Goal: Find specific page/section: Find specific page/section

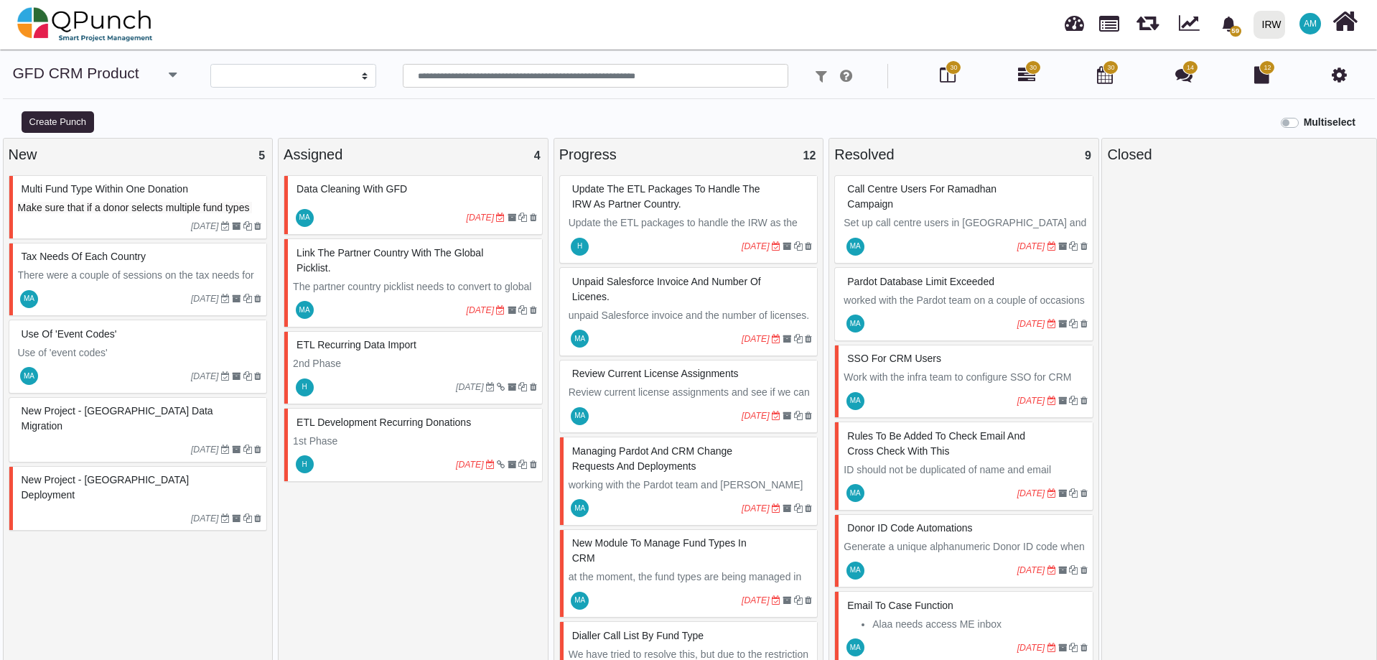
select select
click at [98, 11] on img at bounding box center [85, 24] width 136 height 43
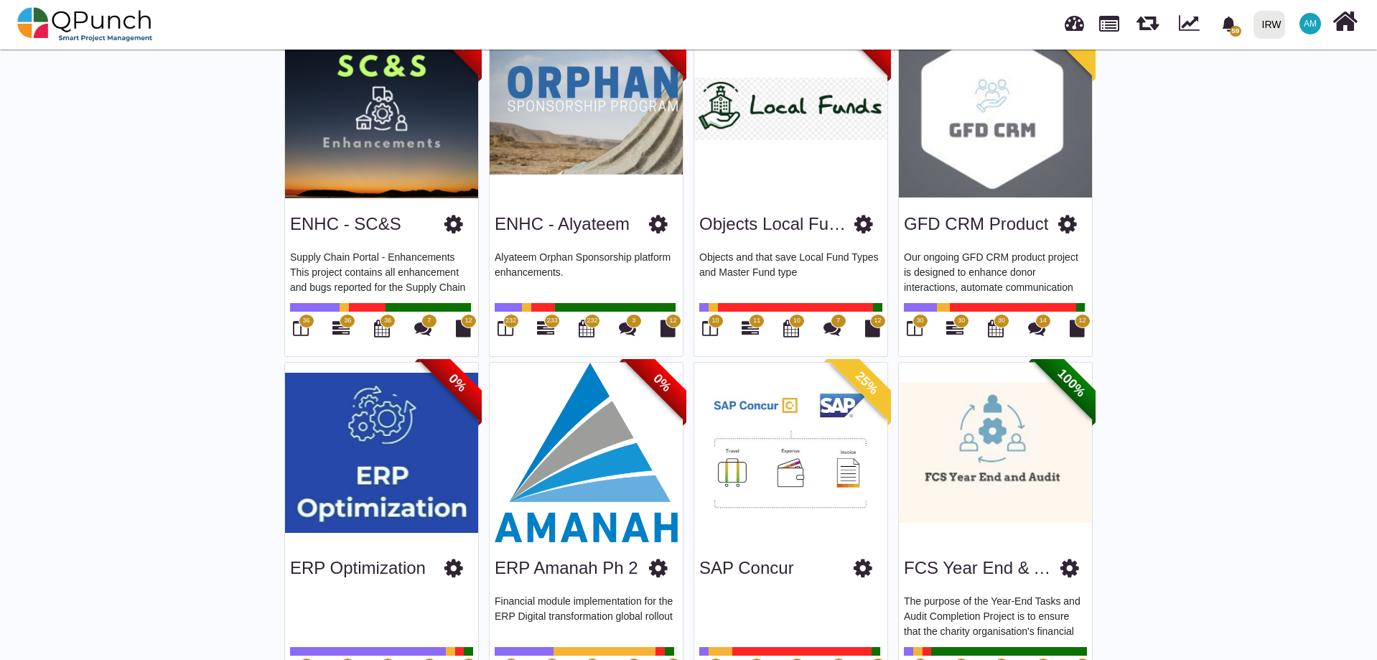
scroll to position [1508, 0]
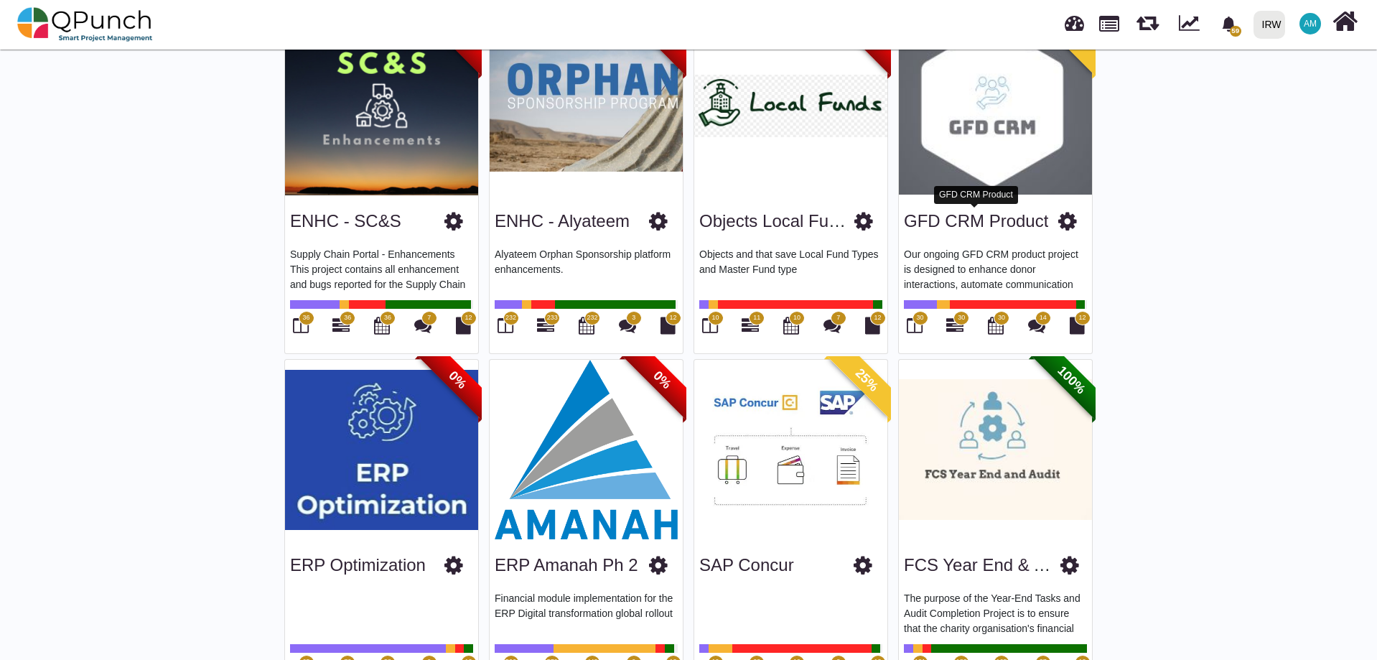
click at [972, 224] on link "GFD CRM Product" at bounding box center [976, 220] width 144 height 19
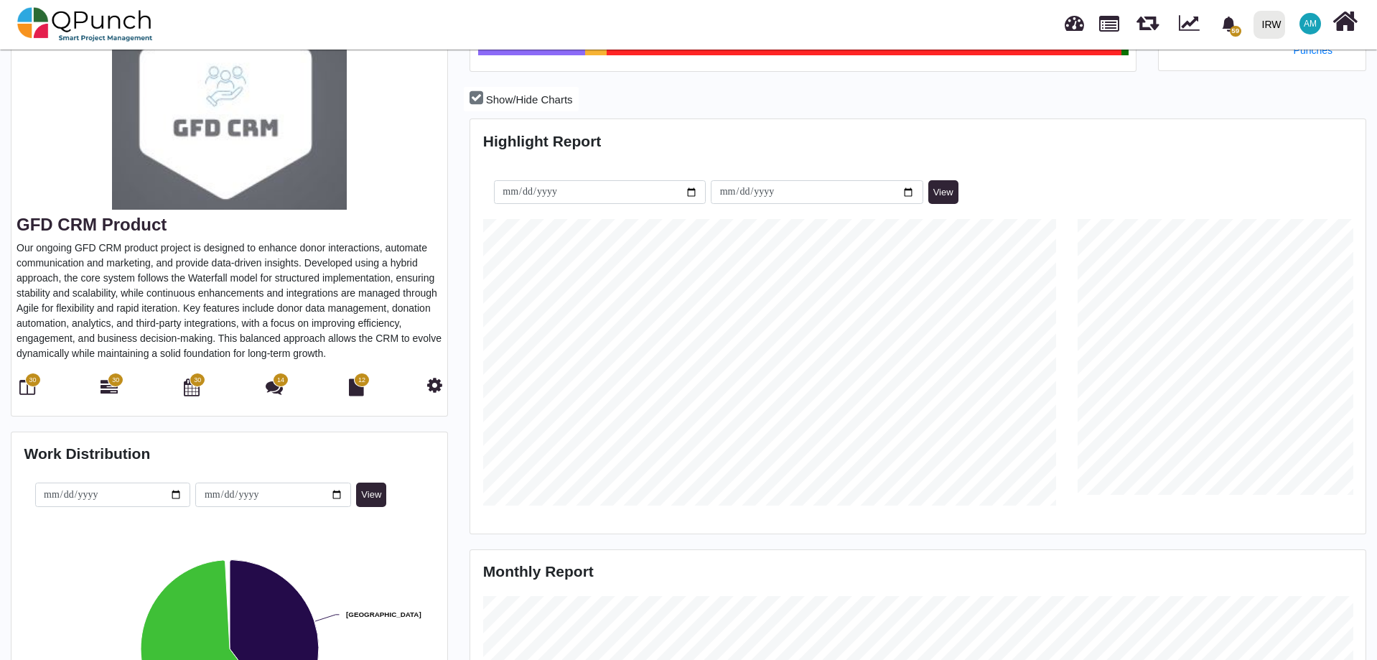
scroll to position [72, 0]
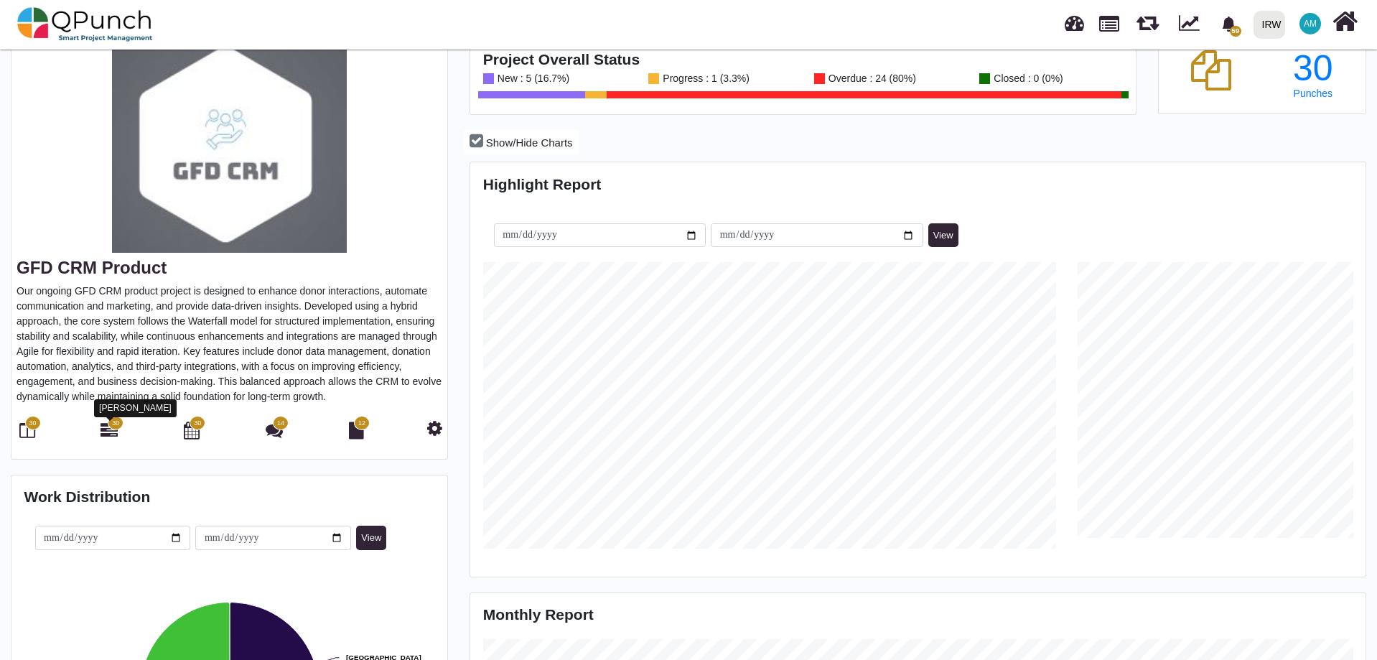
click at [108, 433] on icon at bounding box center [109, 429] width 17 height 17
